Goal: Check status: Check status

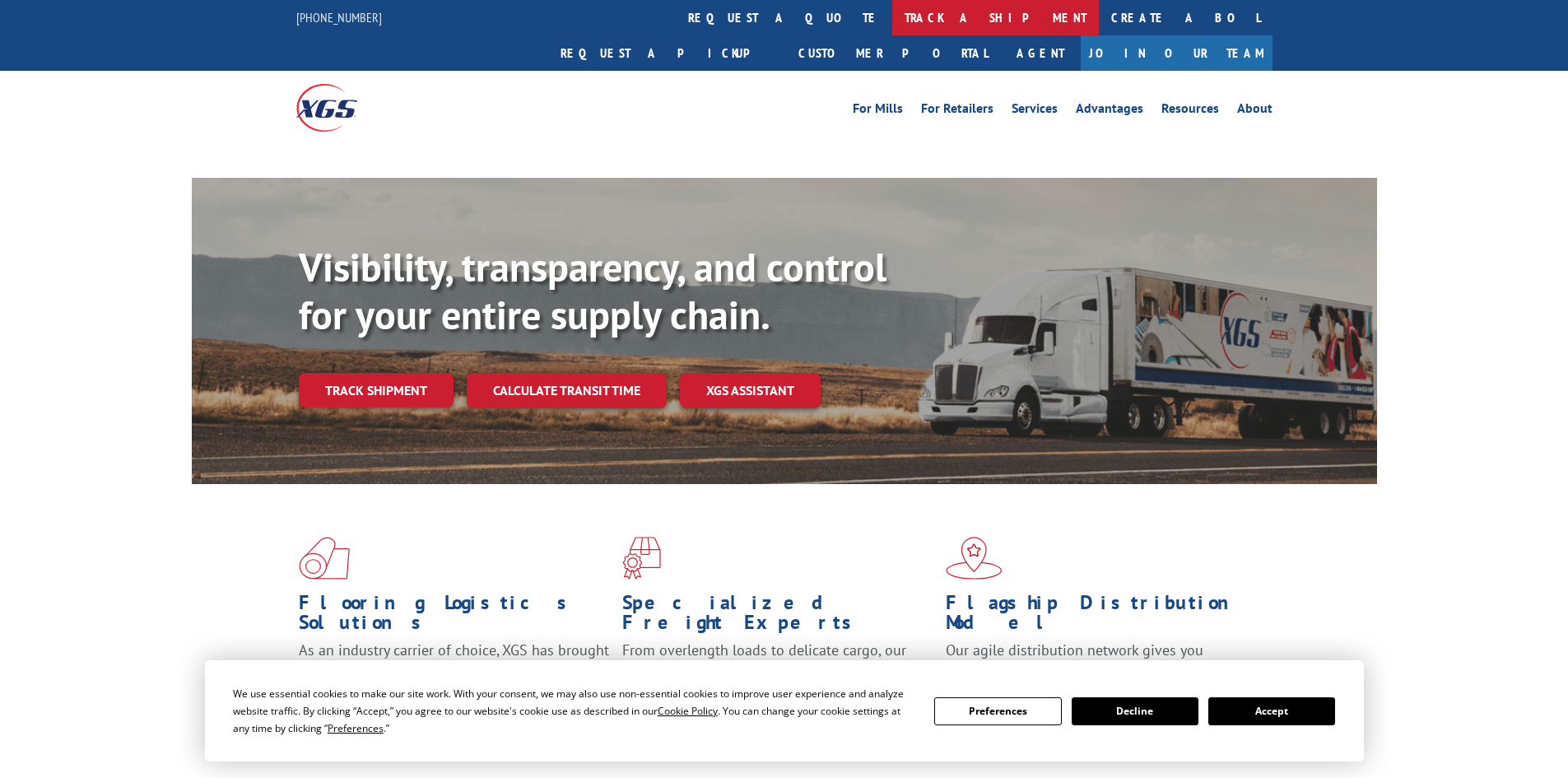
click at [893, 10] on link "track a shipment" at bounding box center [996, 18] width 207 height 36
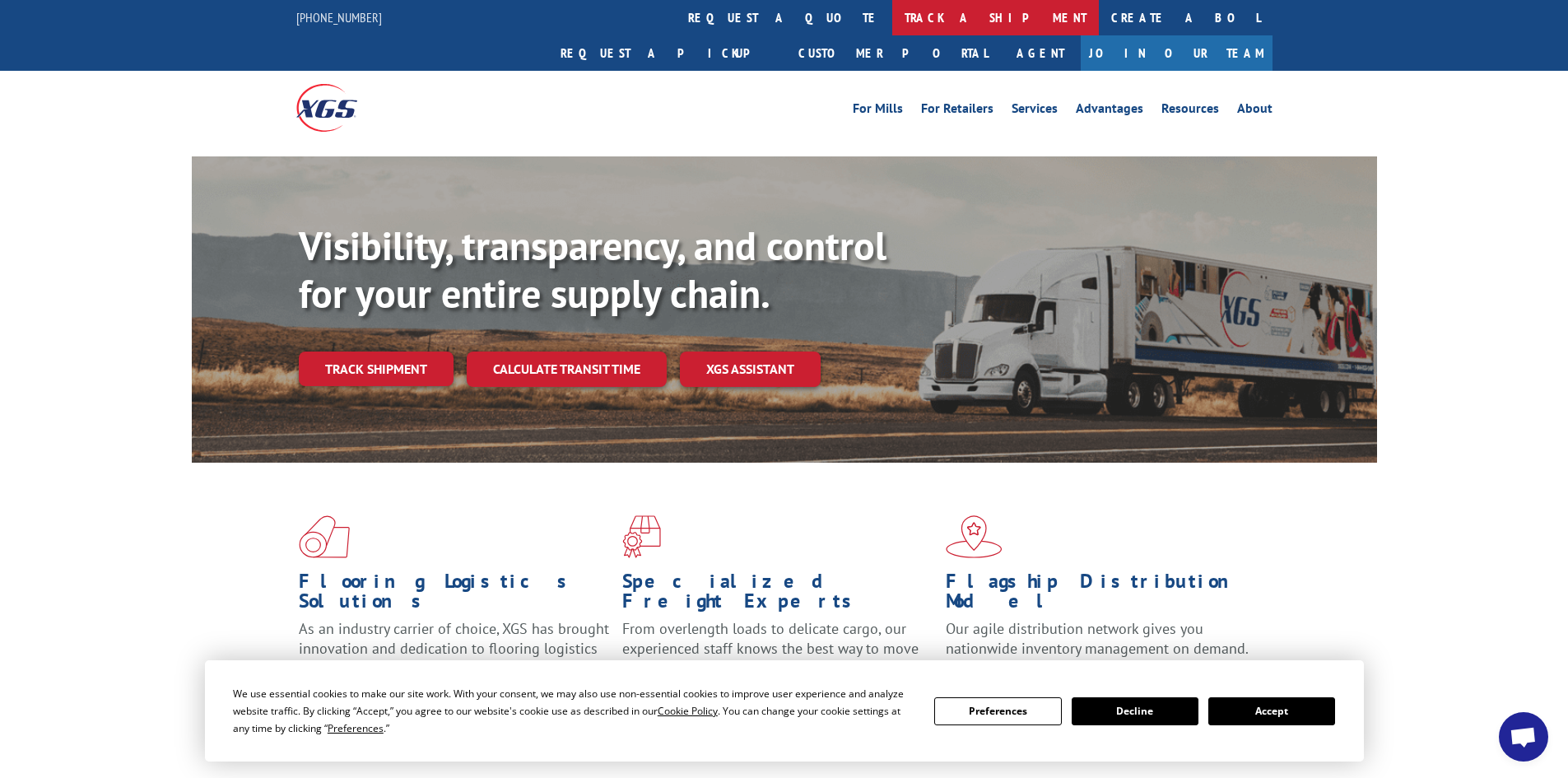
click at [893, 17] on link "track a shipment" at bounding box center [996, 18] width 207 height 36
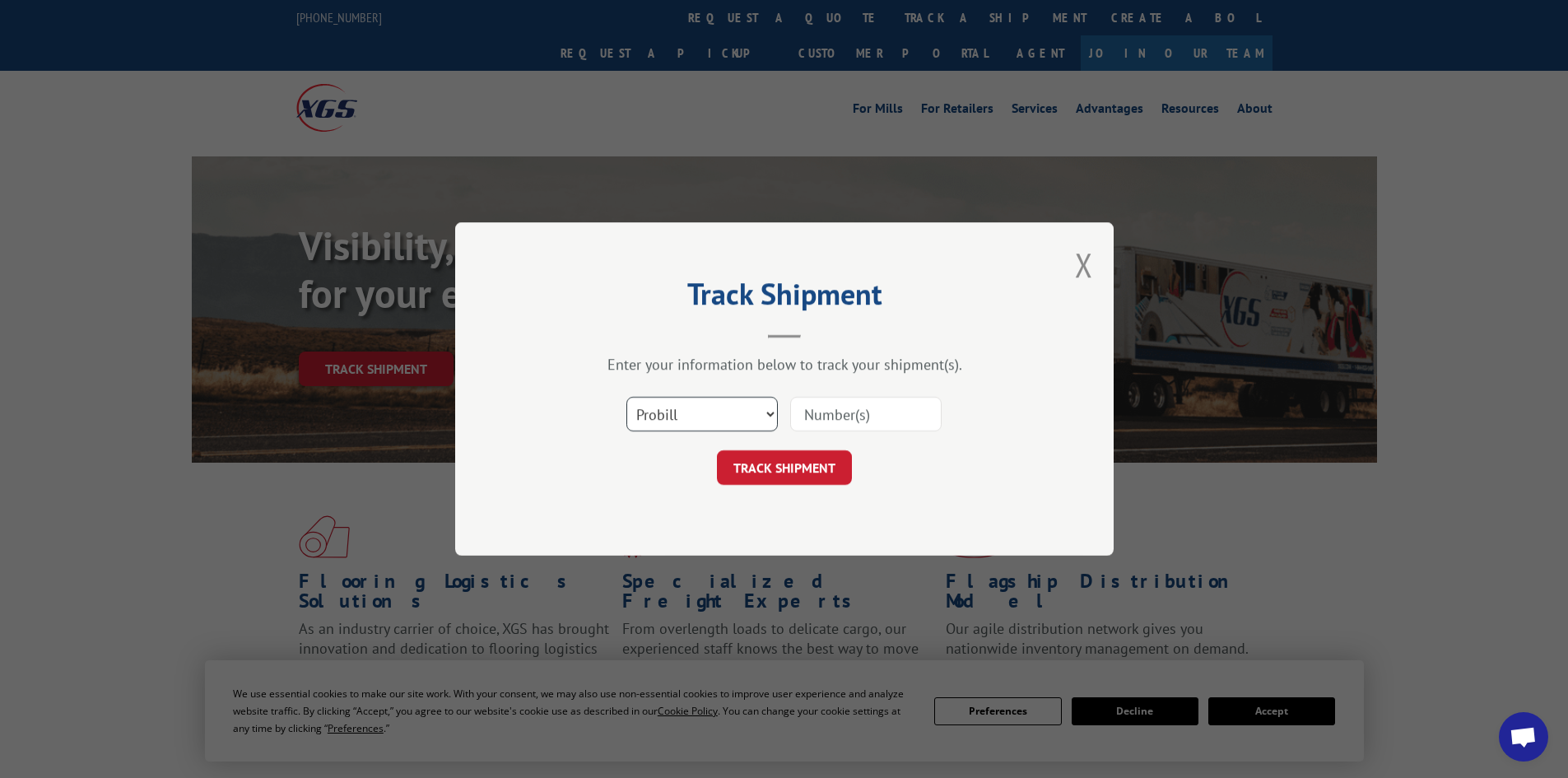
click at [767, 412] on select "Select category... Probill BOL PO" at bounding box center [702, 414] width 152 height 35
select select "bol"
click at [626, 397] on select "Select category... Probill BOL PO" at bounding box center [702, 414] width 152 height 35
paste input "5628888"
type input "5628888"
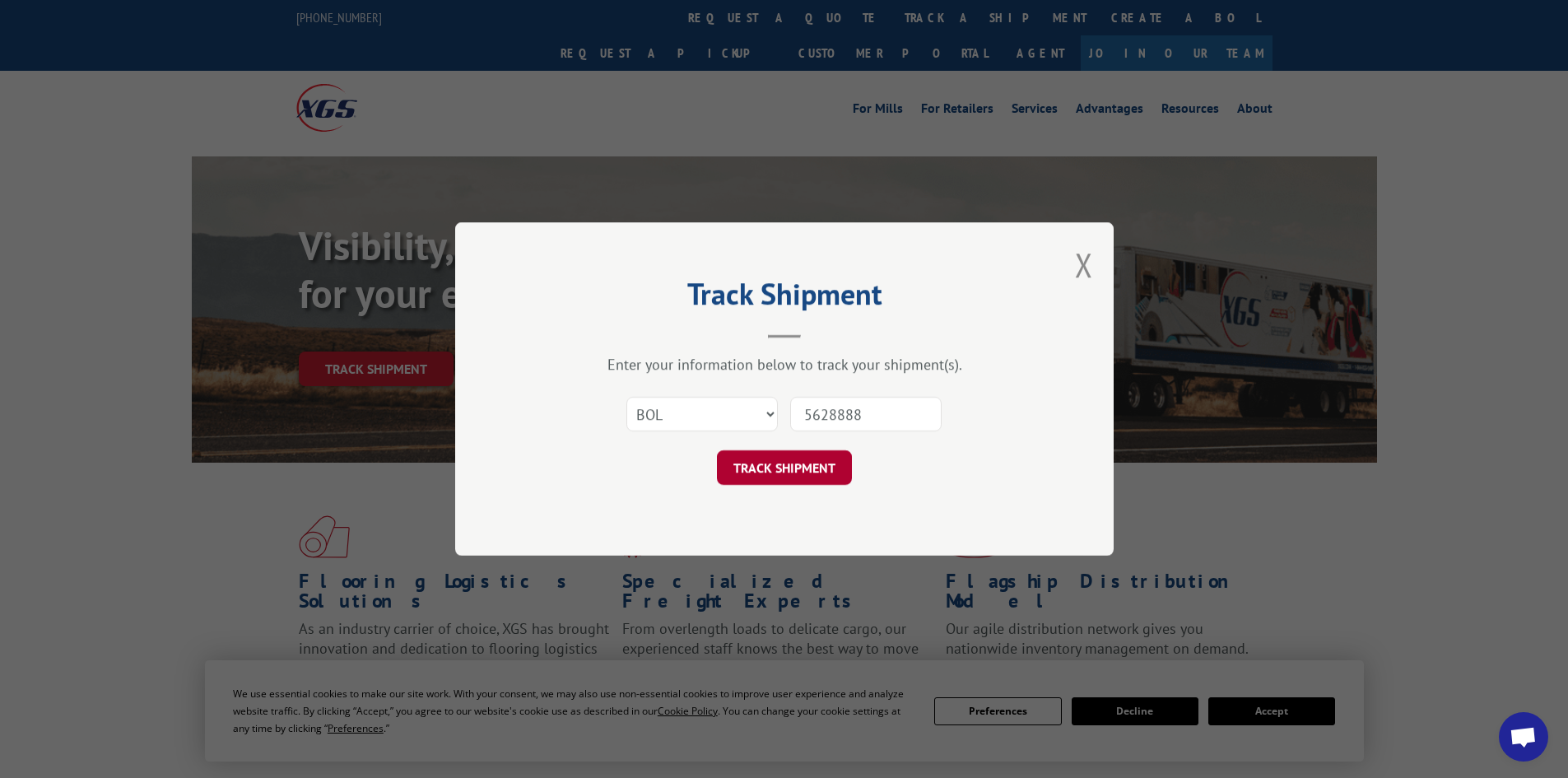
click at [797, 470] on button "TRACK SHIPMENT" at bounding box center [784, 468] width 135 height 35
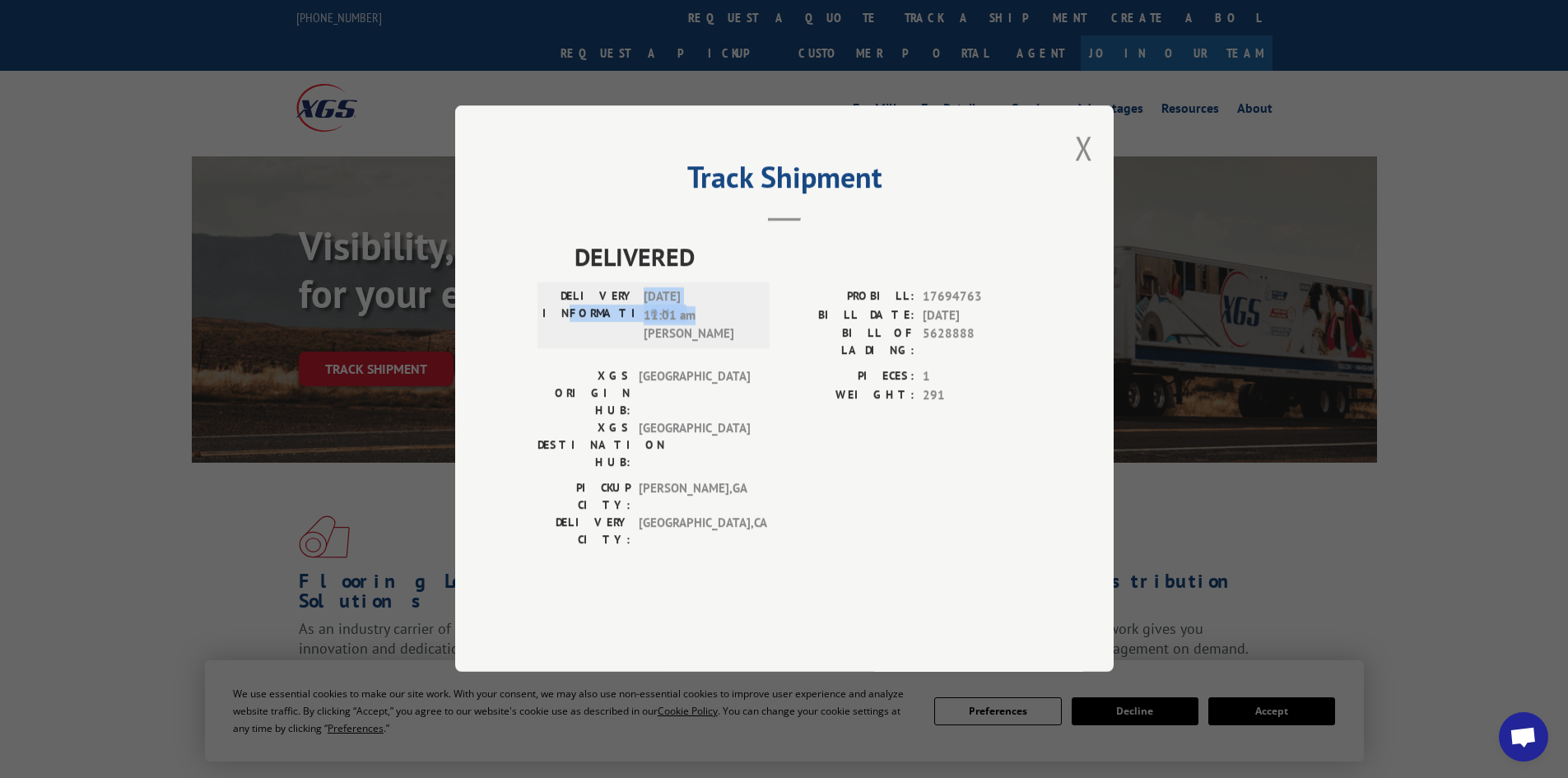
drag, startPoint x: 707, startPoint y: 371, endPoint x: 568, endPoint y: 358, distance: 139.6
click at [568, 344] on div "DELIVERY INFORMATION: [DATE] 11:01 am [PERSON_NAME]" at bounding box center [653, 316] width 222 height 56
click at [567, 344] on label "DELIVERY INFORMATION:" at bounding box center [589, 316] width 93 height 56
drag, startPoint x: 719, startPoint y: 380, endPoint x: 590, endPoint y: 341, distance: 134.8
click at [590, 341] on div "DELIVERY INFORMATION: [DATE] 11:01 am [PERSON_NAME]" at bounding box center [653, 316] width 222 height 56
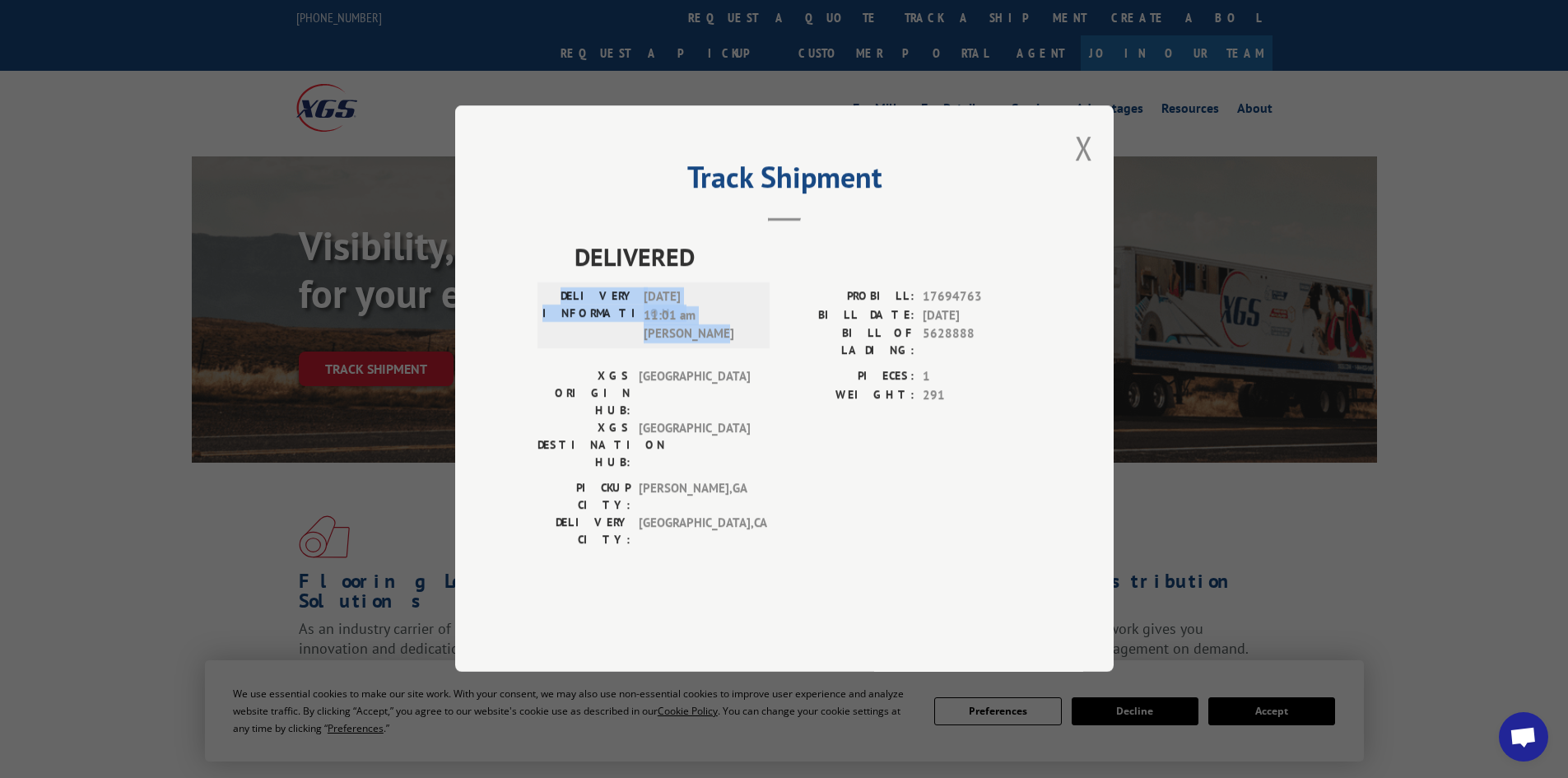
copy div "DELIVERY INFORMATION: [DATE] 11:01 am [PERSON_NAME]"
click at [1079, 170] on button "Close modal" at bounding box center [1085, 147] width 18 height 44
